Goal: Task Accomplishment & Management: Manage account settings

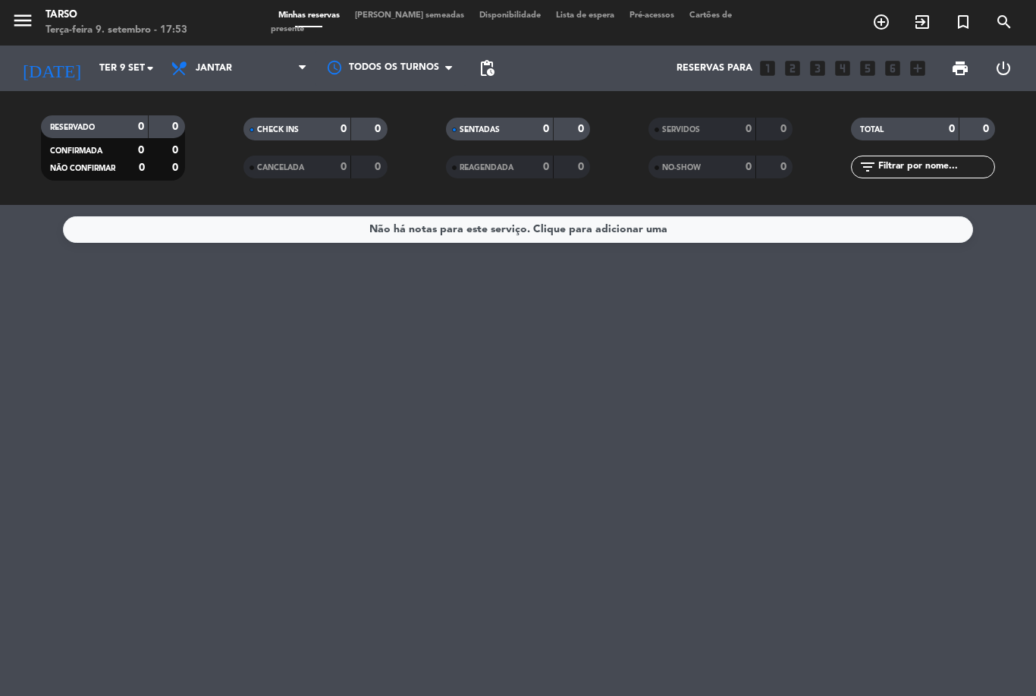
click at [100, 71] on input "Ter 9 set" at bounding box center [156, 68] width 128 height 26
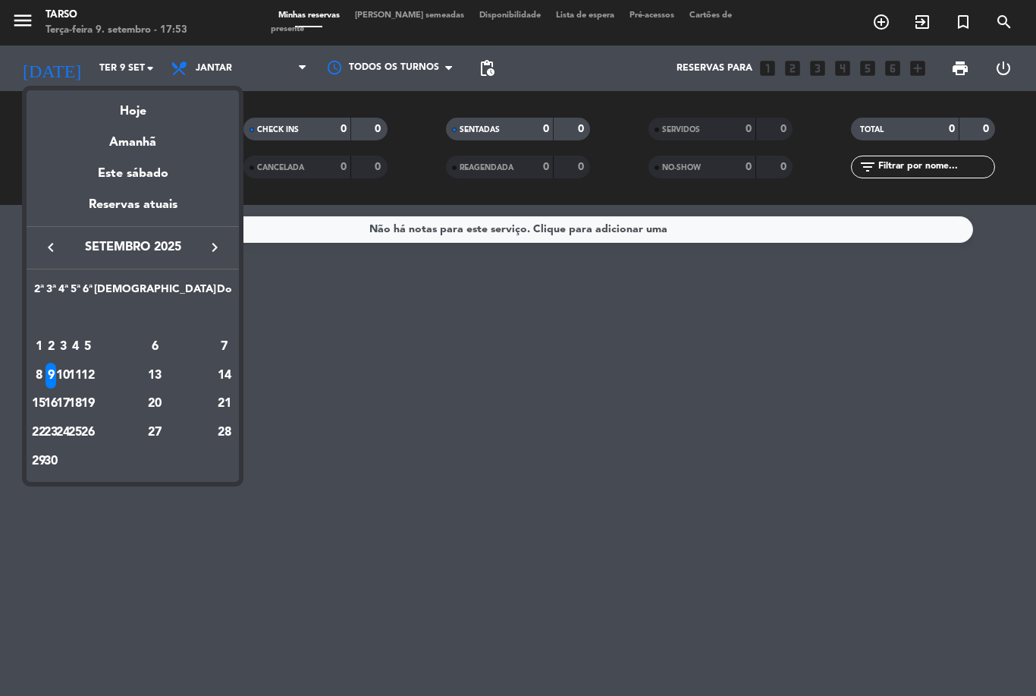
click at [108, 210] on div "Reservas atuais" at bounding box center [133, 210] width 212 height 31
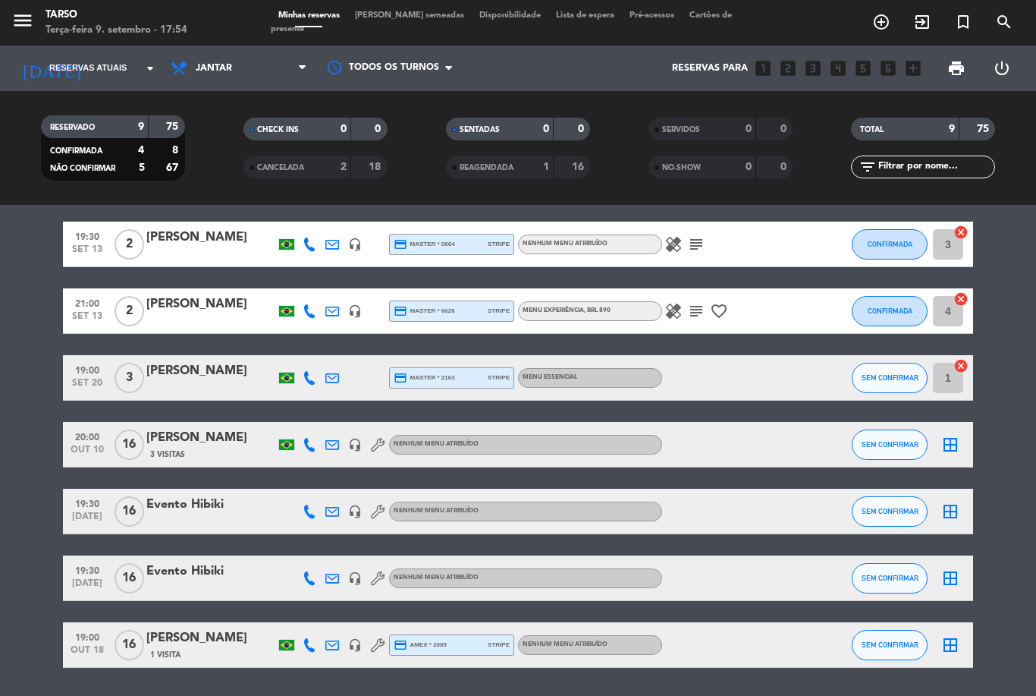
scroll to position [127, 0]
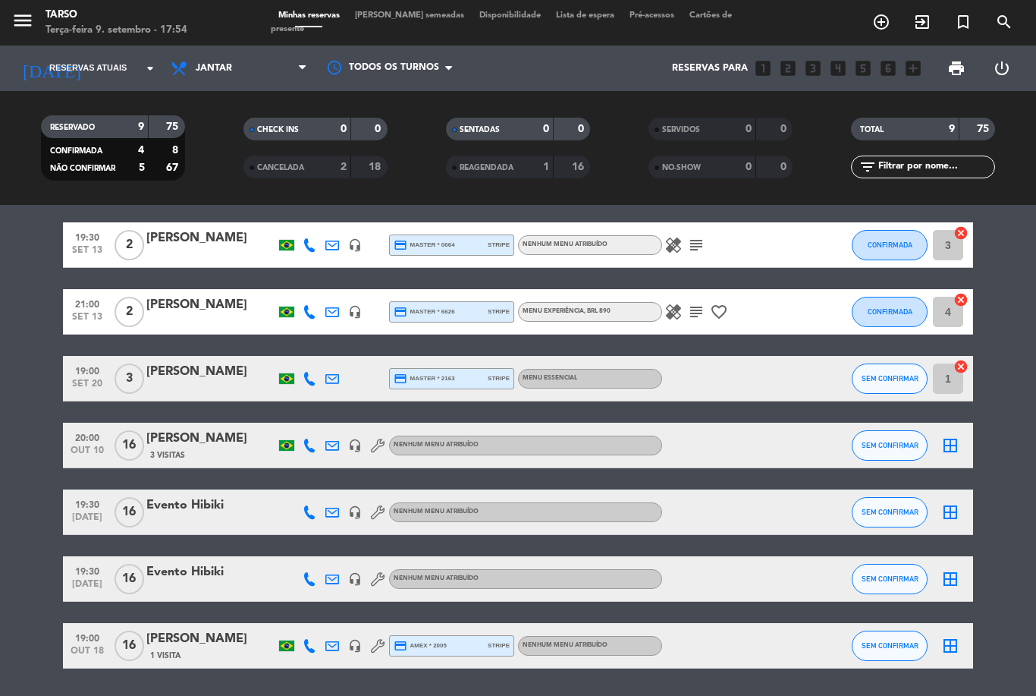
click at [184, 642] on div "[PERSON_NAME]" at bounding box center [210, 639] width 129 height 20
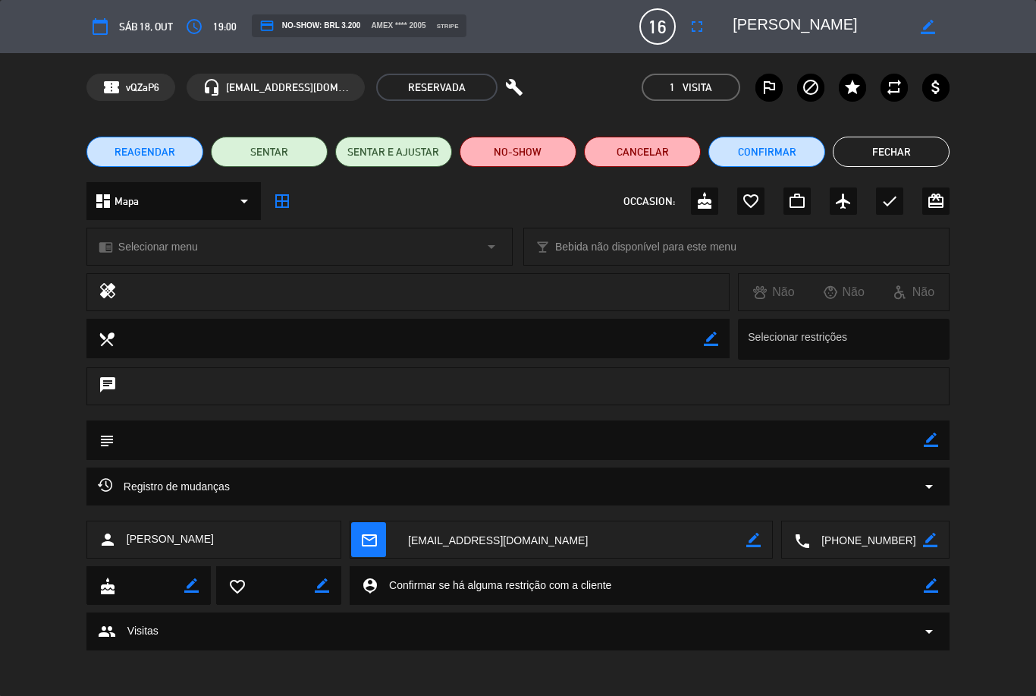
click at [128, 26] on span "Sáb 18, out" at bounding box center [146, 26] width 54 height 17
click at [104, 35] on icon "calendar_today" at bounding box center [100, 26] width 18 height 18
click at [873, 150] on button "Fechar" at bounding box center [891, 152] width 117 height 30
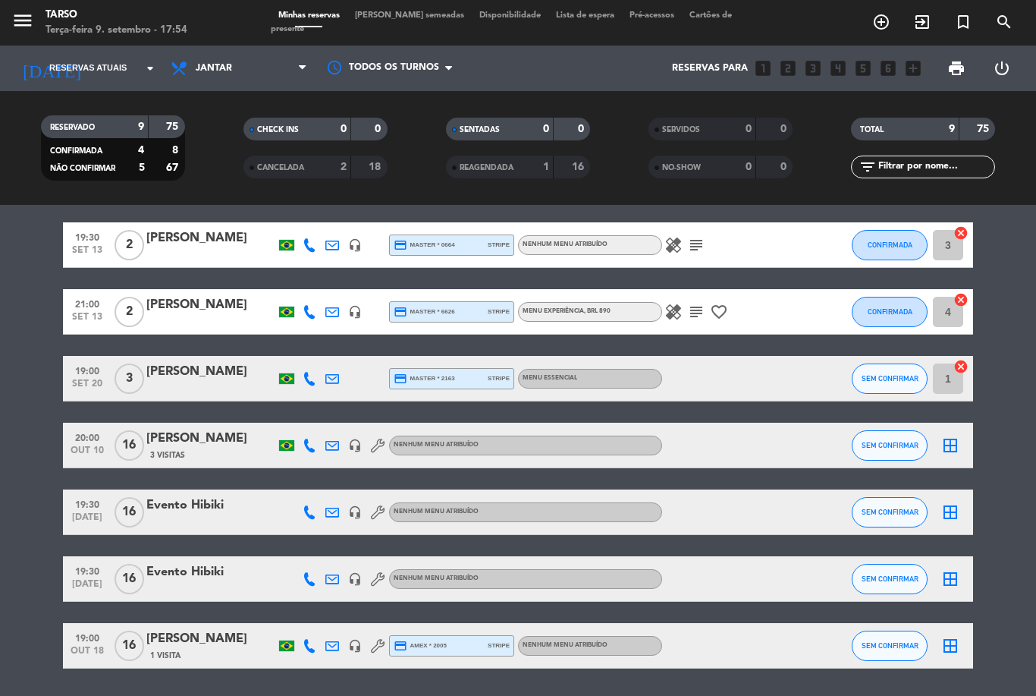
click at [109, 61] on input at bounding box center [156, 68] width 128 height 26
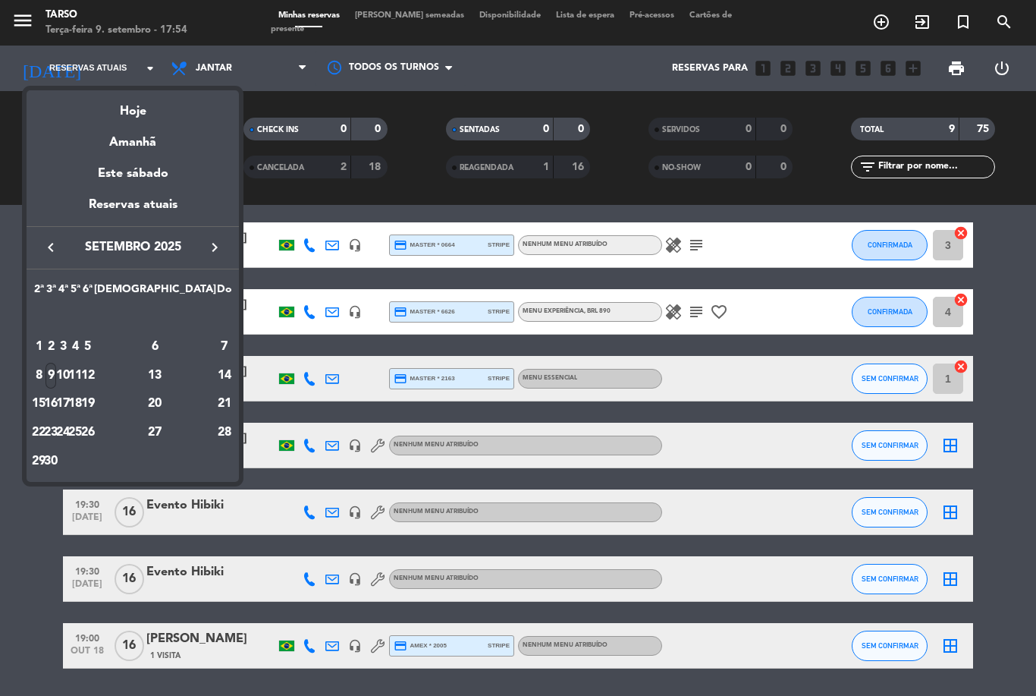
click at [223, 254] on icon "keyboard_arrow_right" at bounding box center [215, 247] width 18 height 18
click at [190, 403] on div "18" at bounding box center [155, 404] width 110 height 26
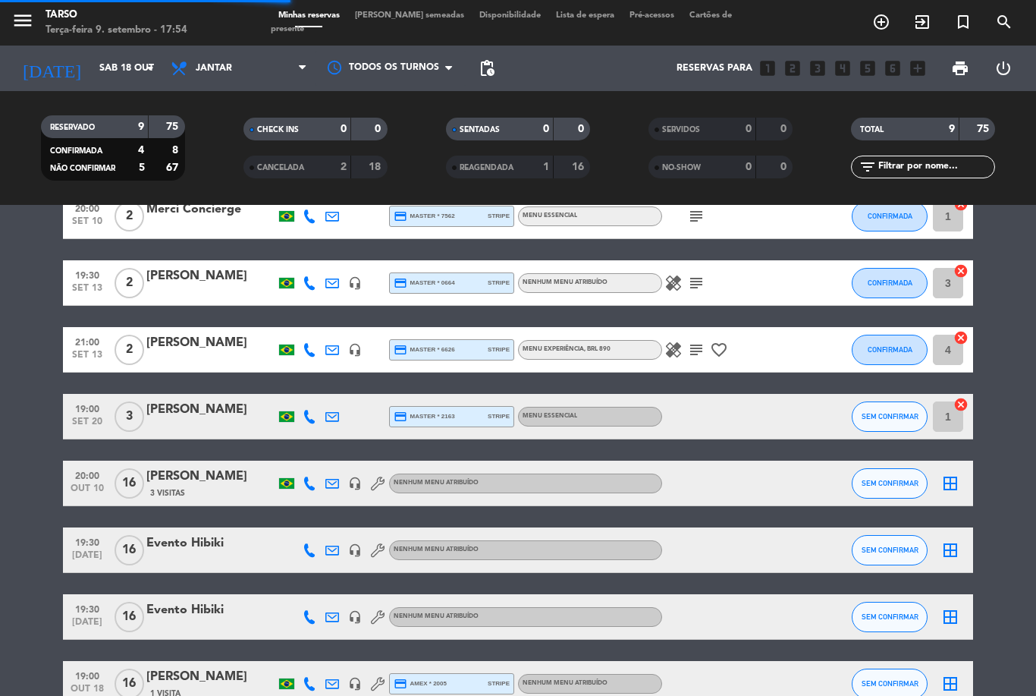
scroll to position [0, 0]
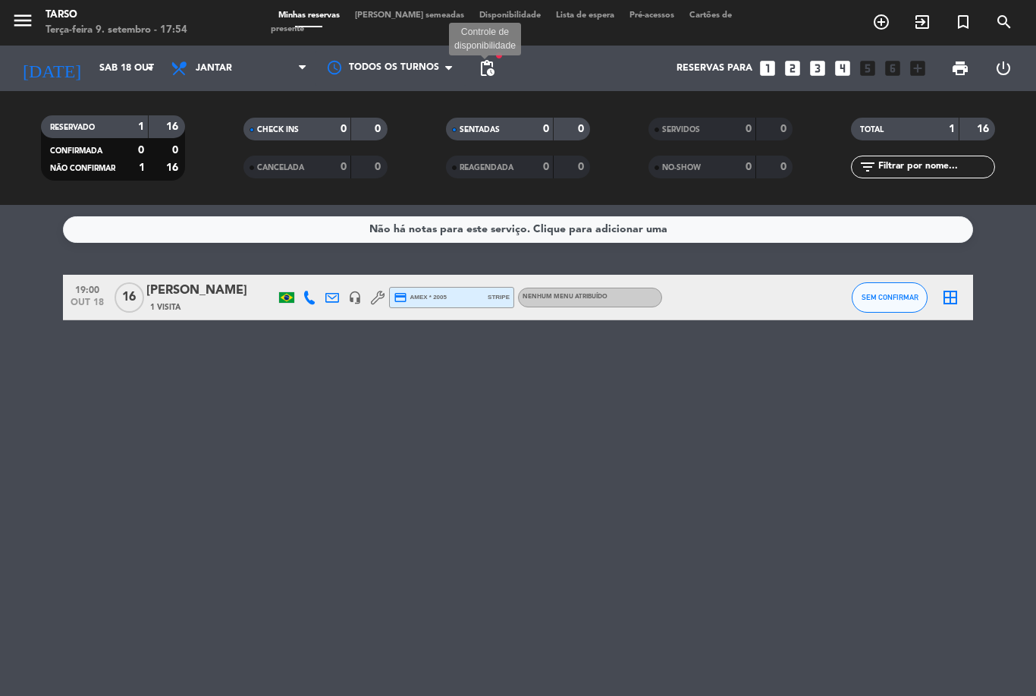
click at [482, 68] on span "pending_actions" at bounding box center [487, 68] width 18 height 18
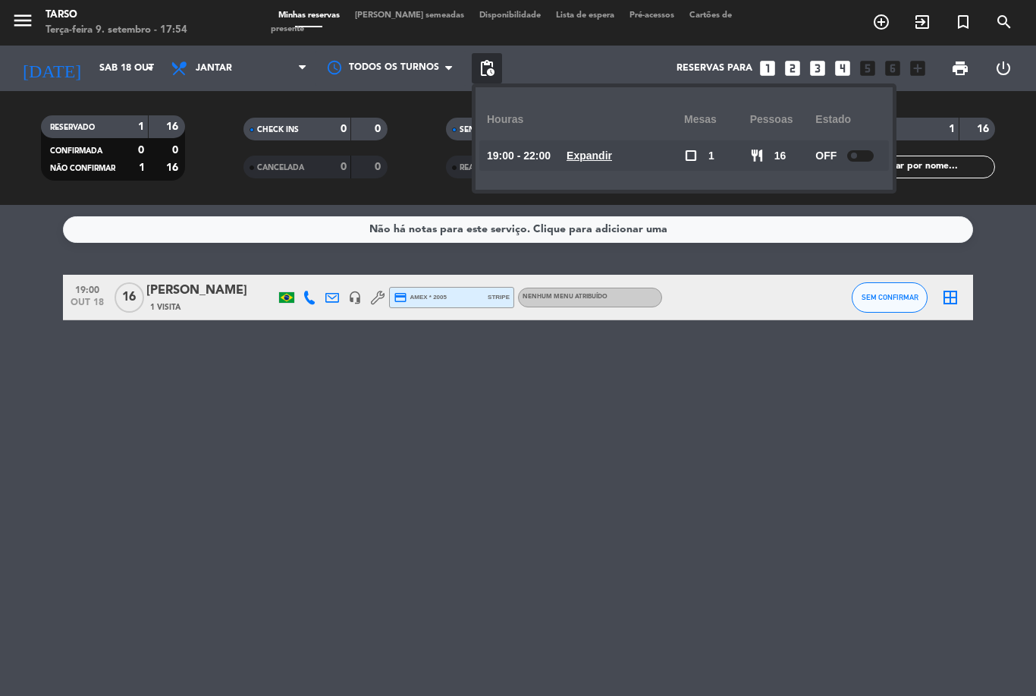
click at [857, 155] on div at bounding box center [860, 155] width 27 height 11
click at [856, 152] on div at bounding box center [855, 155] width 27 height 11
click at [539, 487] on div "Não há notas para este serviço. Clique para adicionar uma 19:00 [DATE] [PERSON_…" at bounding box center [518, 450] width 1036 height 491
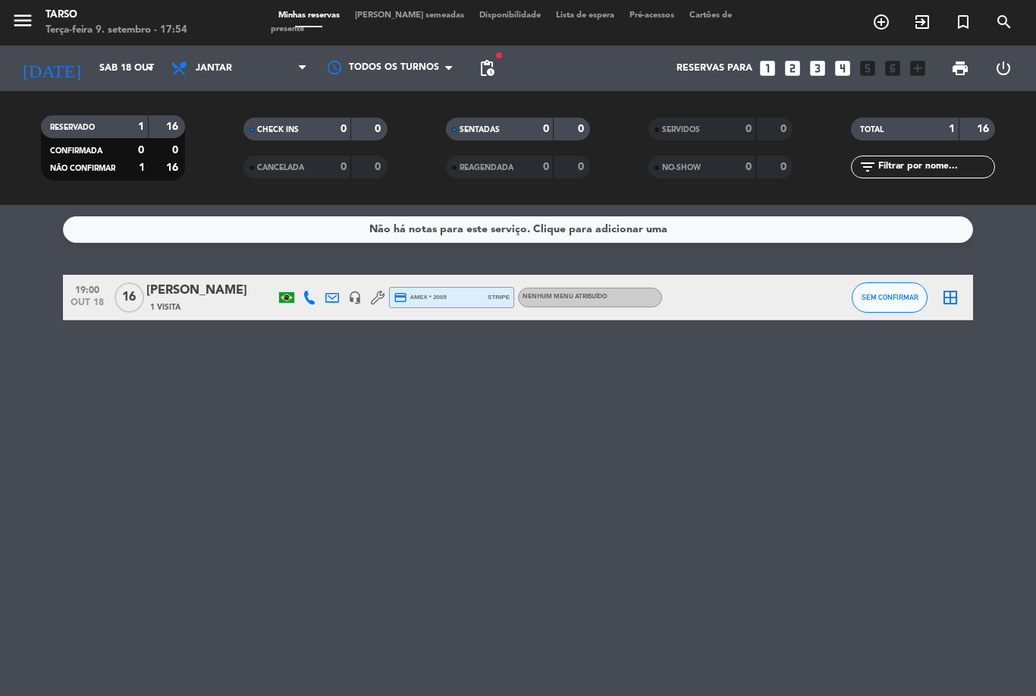
click at [127, 75] on input "Sáb 18 out" at bounding box center [156, 68] width 128 height 26
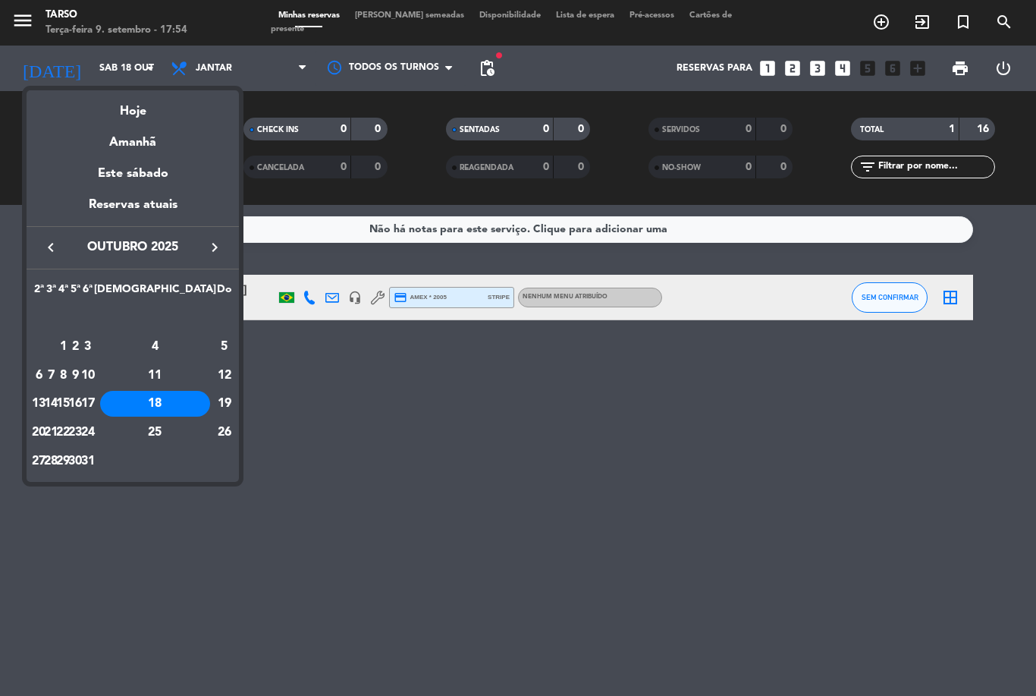
click at [130, 108] on div "Hoje" at bounding box center [133, 105] width 212 height 31
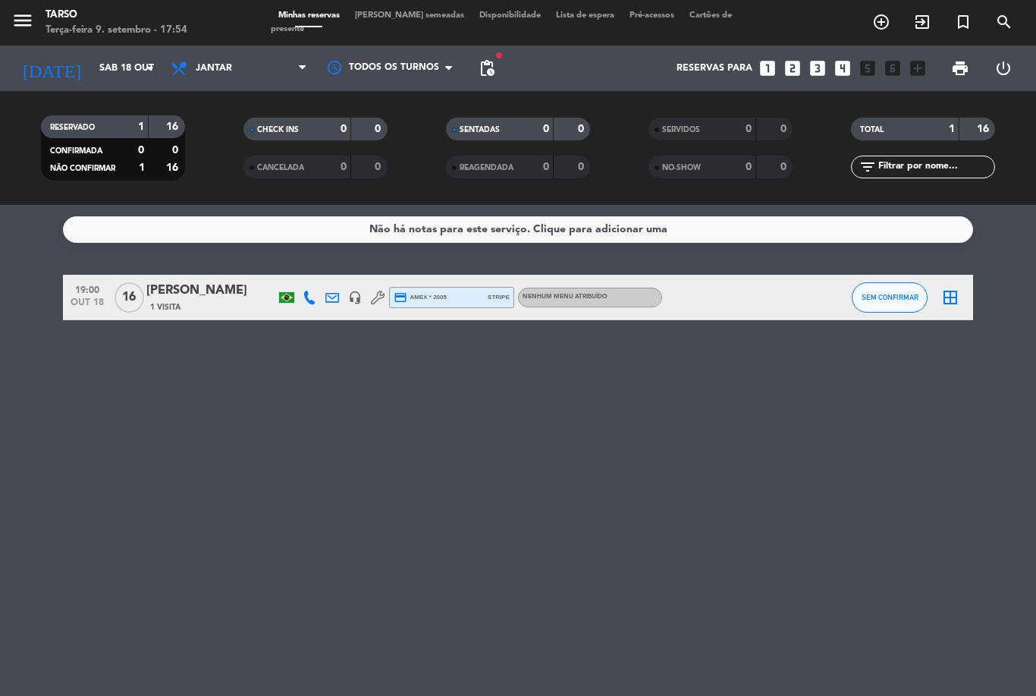
type input "Ter 9 set"
